Goal: Task Accomplishment & Management: Complete application form

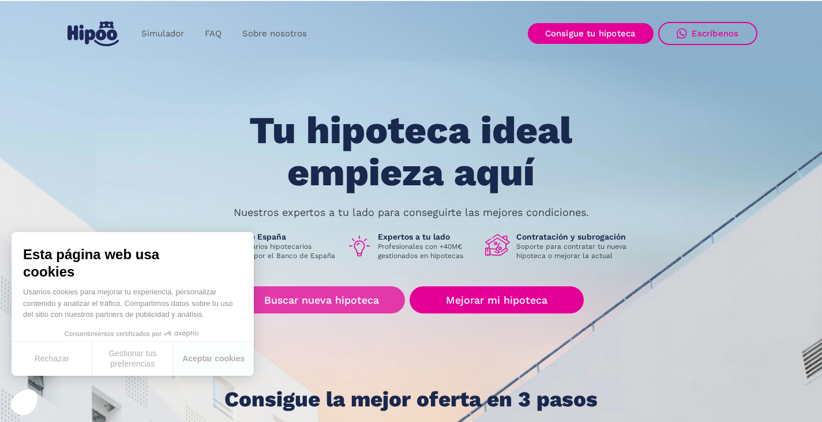
click at [372, 313] on link "Buscar nueva hipoteca" at bounding box center [321, 299] width 167 height 27
click at [359, 288] on link "Buscar nueva hipoteca" at bounding box center [321, 299] width 167 height 27
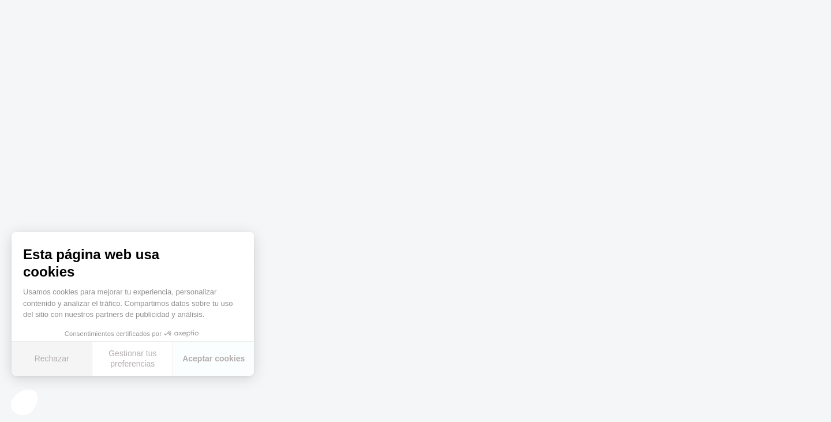
click at [52, 364] on button "Rechazar" at bounding box center [52, 359] width 81 height 34
